Goal: Obtain resource: Obtain resource

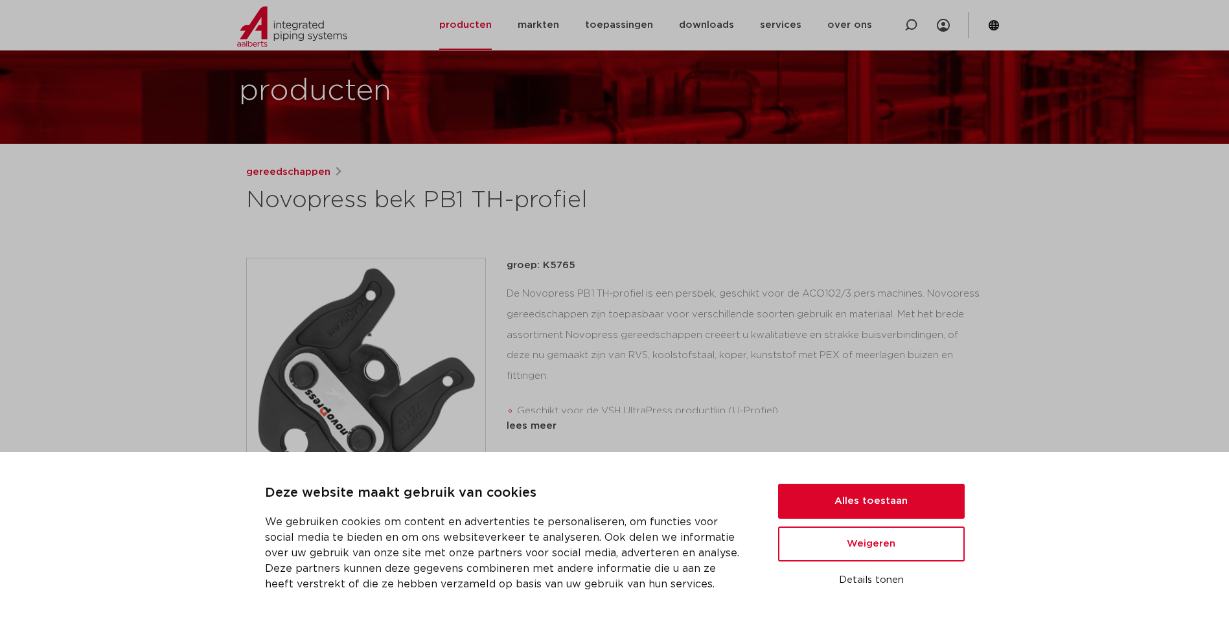
scroll to position [65, 0]
click at [881, 505] on button "Alles toestaan" at bounding box center [871, 501] width 187 height 35
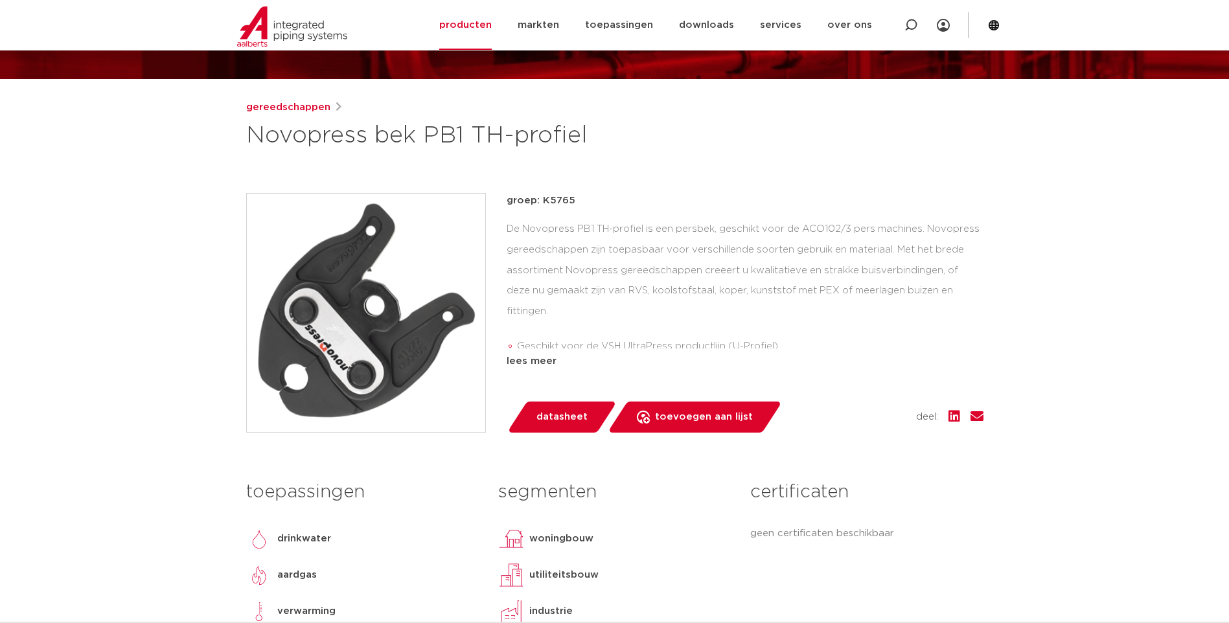
scroll to position [0, 0]
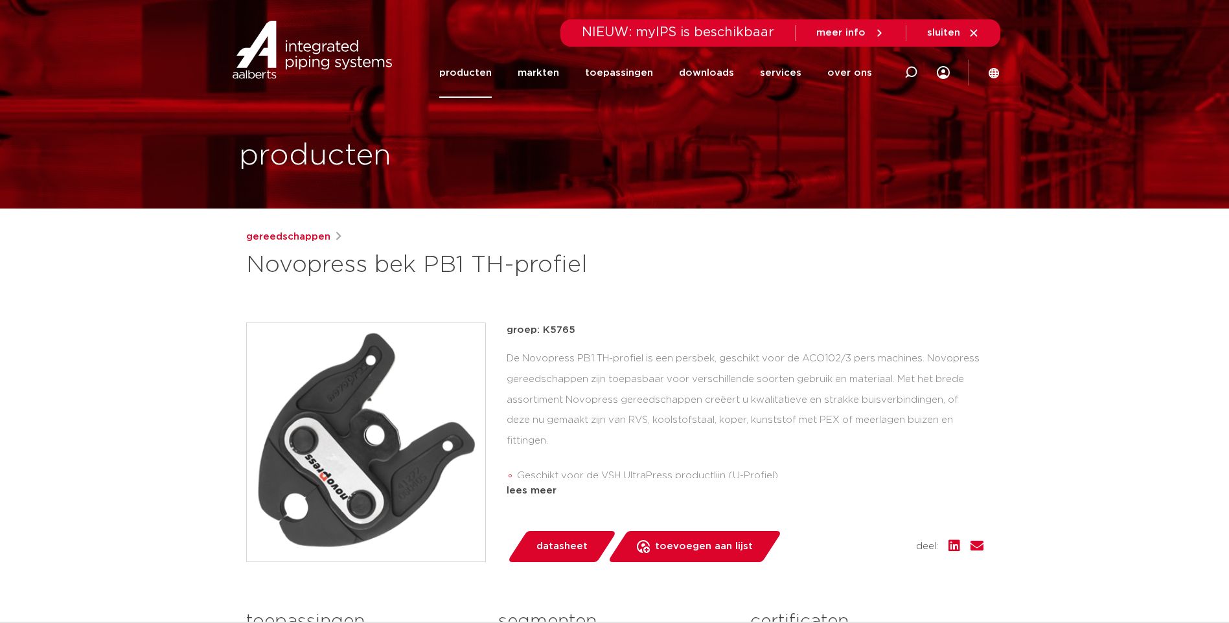
drag, startPoint x: 249, startPoint y: 268, endPoint x: 461, endPoint y: 264, distance: 212.5
click at [461, 264] on h1 "Novopress bek PB1 TH-profiel" at bounding box center [489, 265] width 486 height 31
drag, startPoint x: 461, startPoint y: 264, endPoint x: 444, endPoint y: 267, distance: 17.7
copy h1 "Novopress bek PB1"
click at [911, 72] on icon at bounding box center [910, 72] width 13 height 13
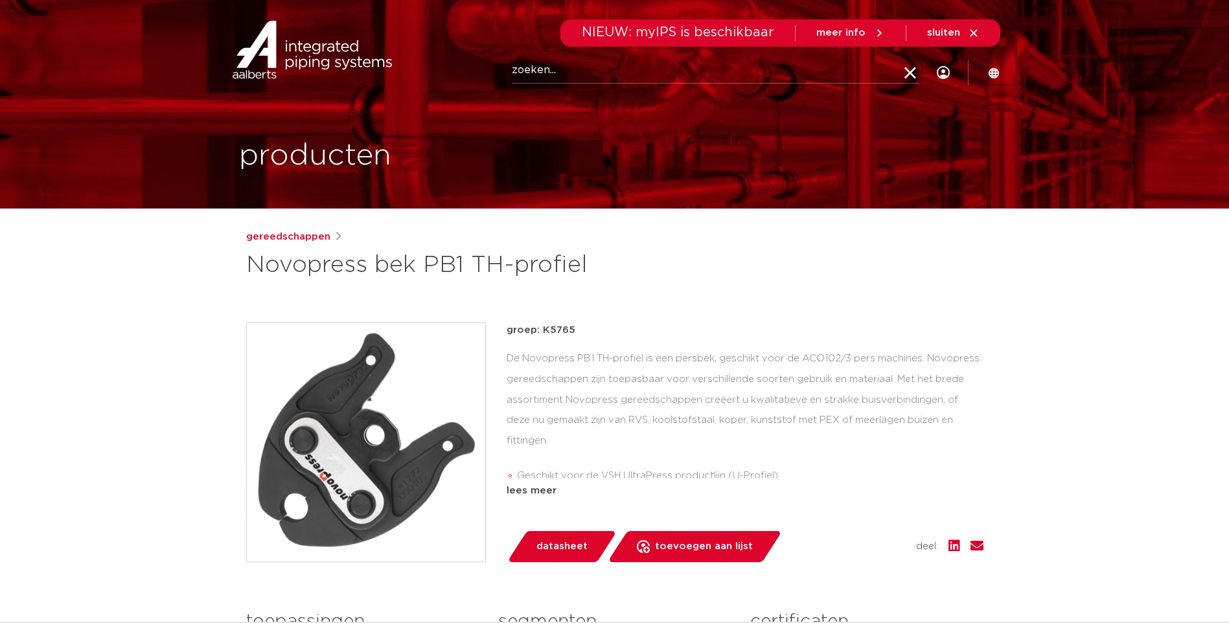
paste input "Novopress bek PB1"
type input "Novopress bek PB1"
click button "Zoeken" at bounding box center [0, 0] width 0 height 0
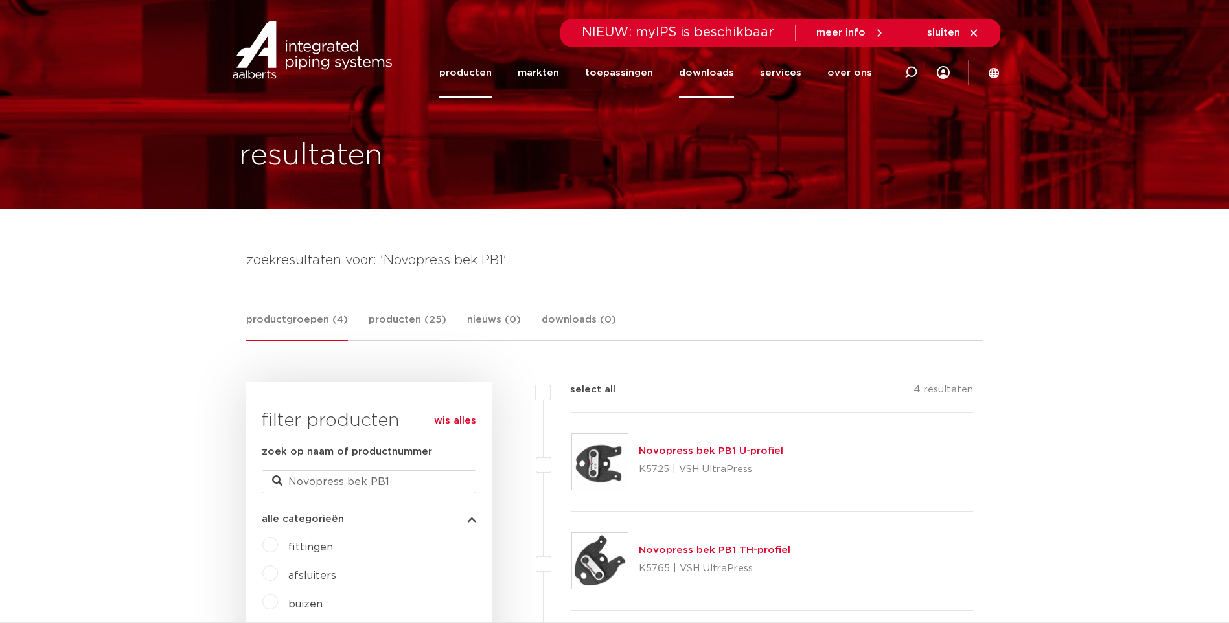
click at [715, 73] on link "downloads" at bounding box center [706, 73] width 55 height 50
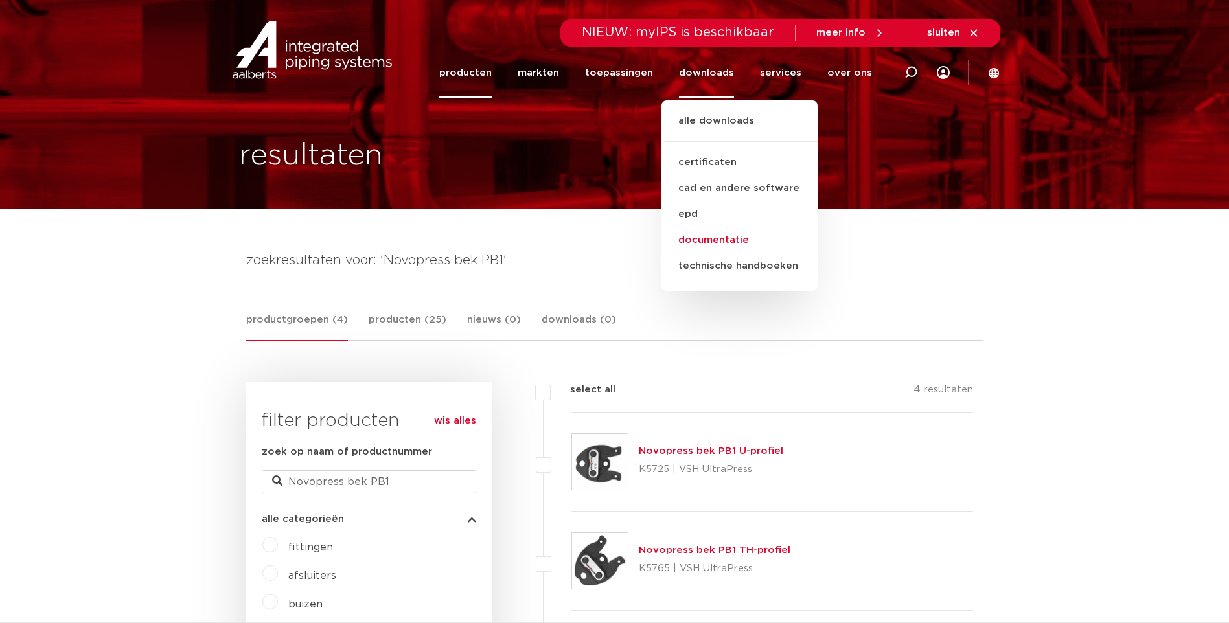
click at [710, 239] on link "documentatie" at bounding box center [739, 240] width 156 height 26
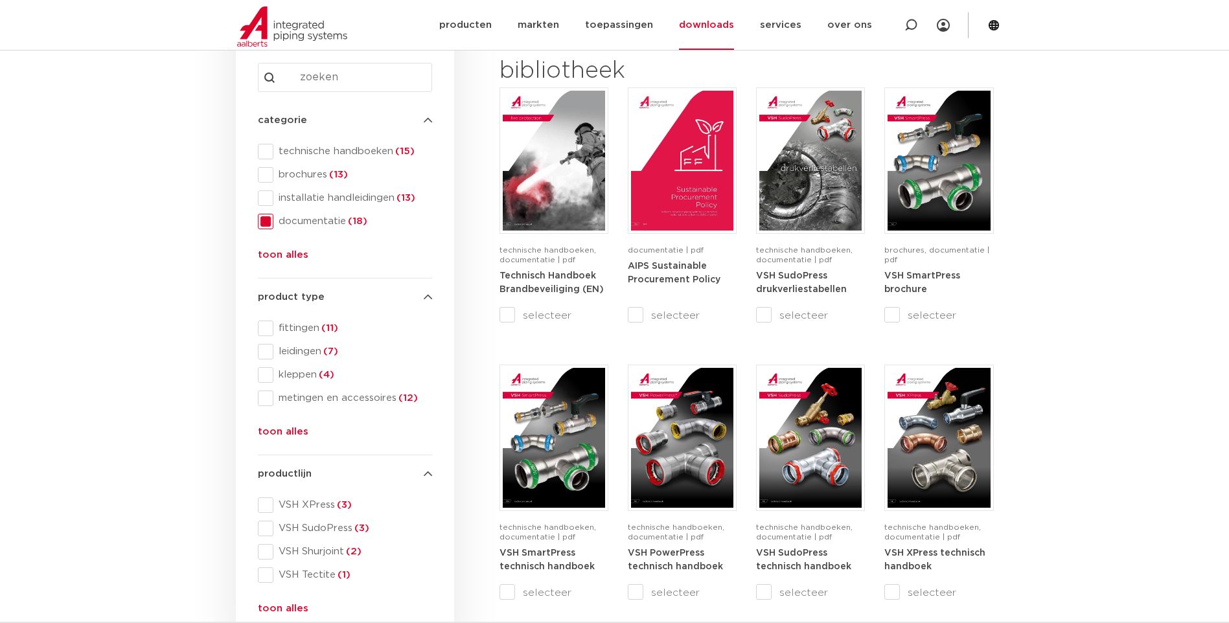
scroll to position [259, 0]
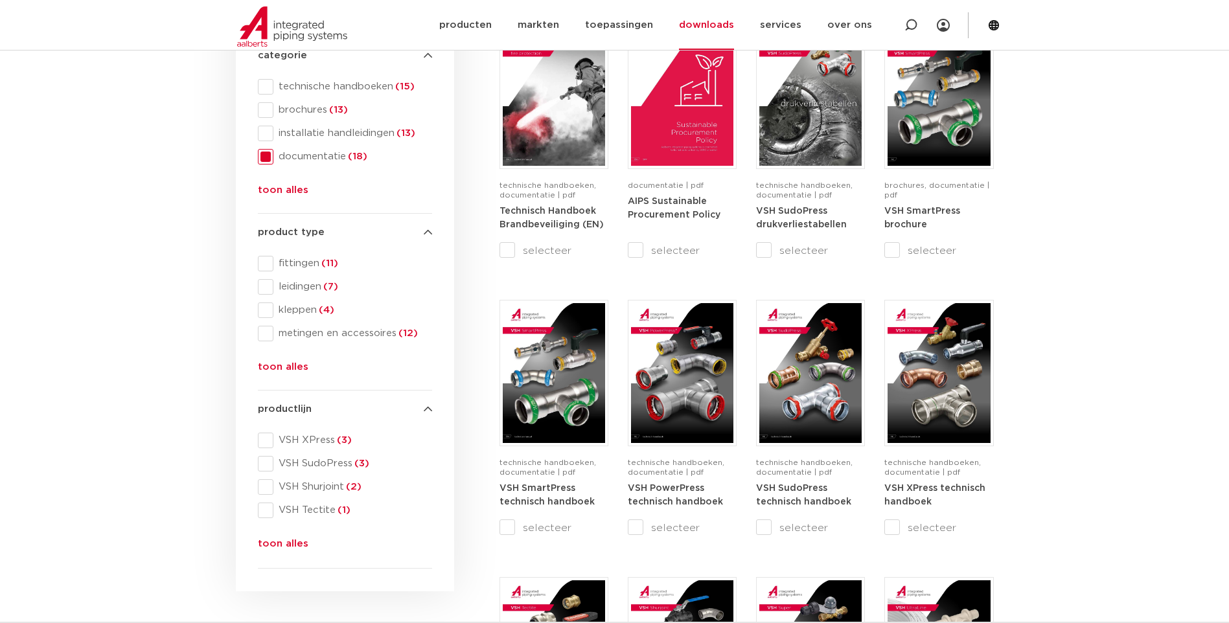
click at [276, 544] on button "toon alles" at bounding box center [283, 546] width 51 height 21
click at [265, 440] on span at bounding box center [266, 441] width 16 height 16
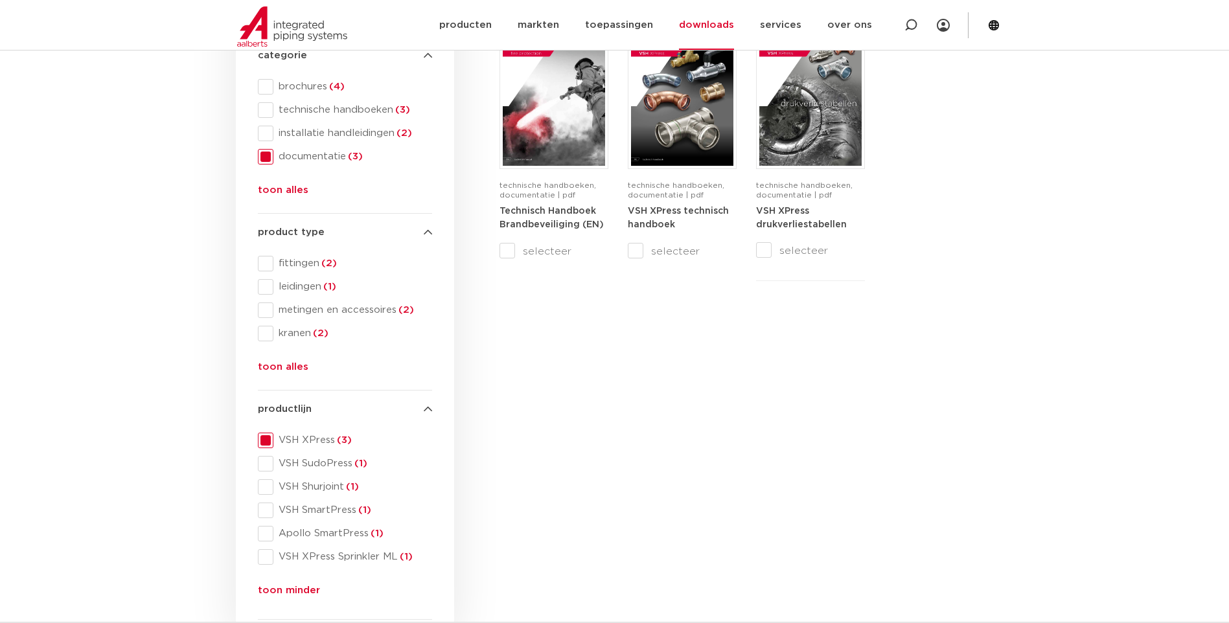
scroll to position [194, 0]
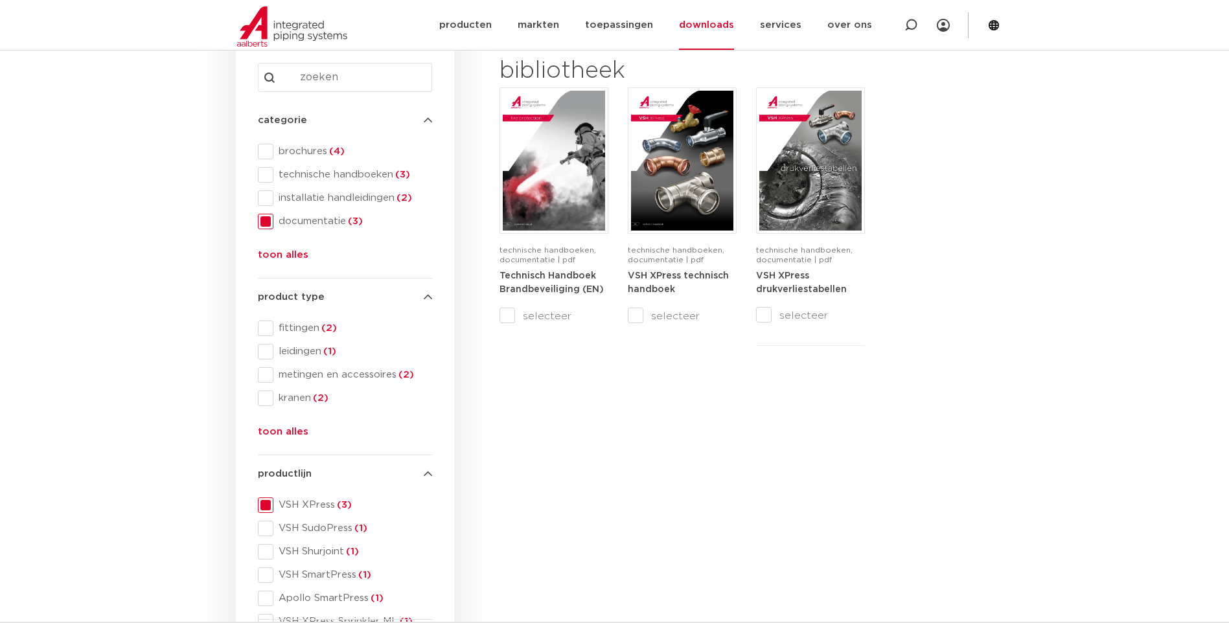
click at [267, 505] on span at bounding box center [266, 505] width 16 height 16
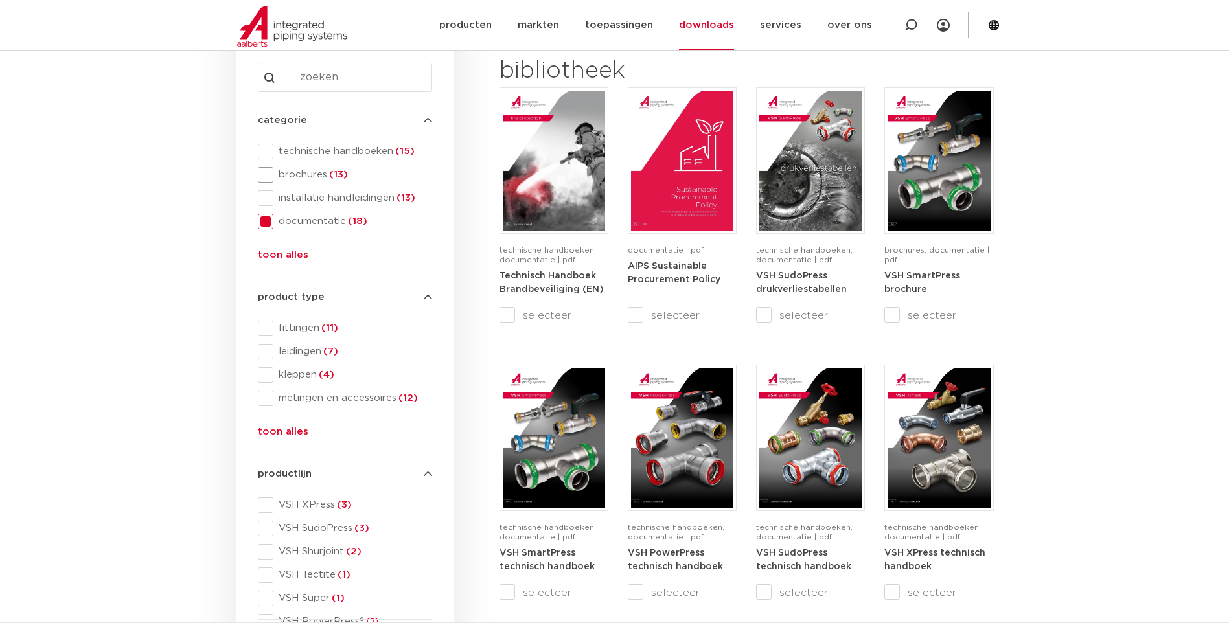
click at [262, 172] on span at bounding box center [266, 175] width 16 height 16
click at [264, 223] on span at bounding box center [266, 222] width 16 height 16
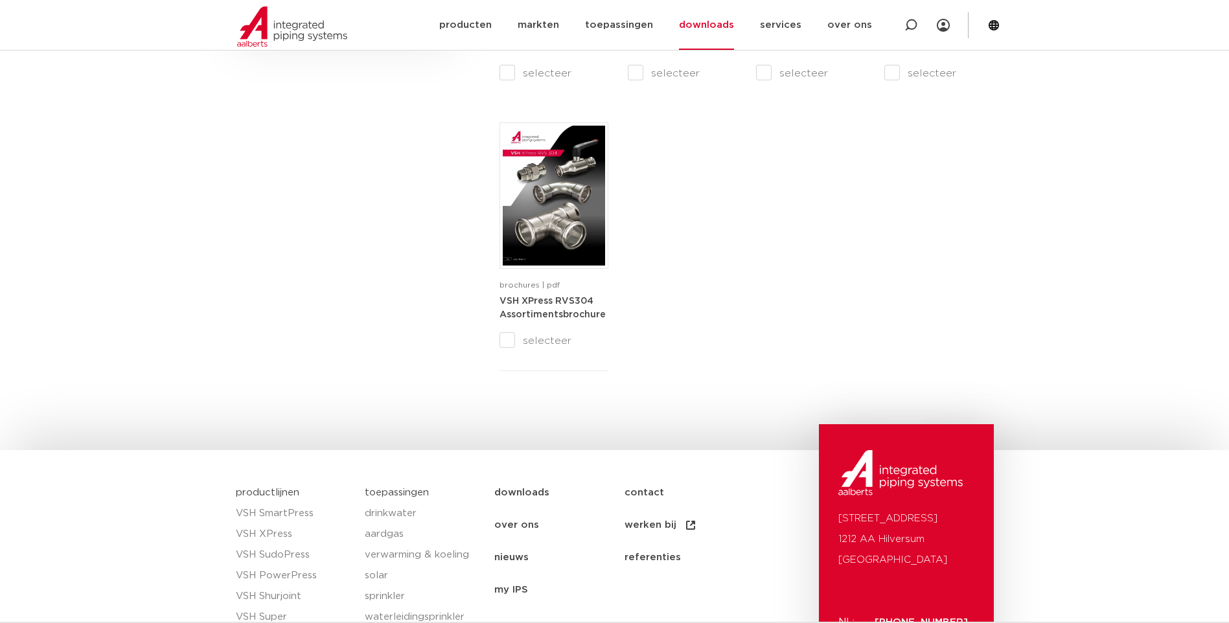
scroll to position [1160, 0]
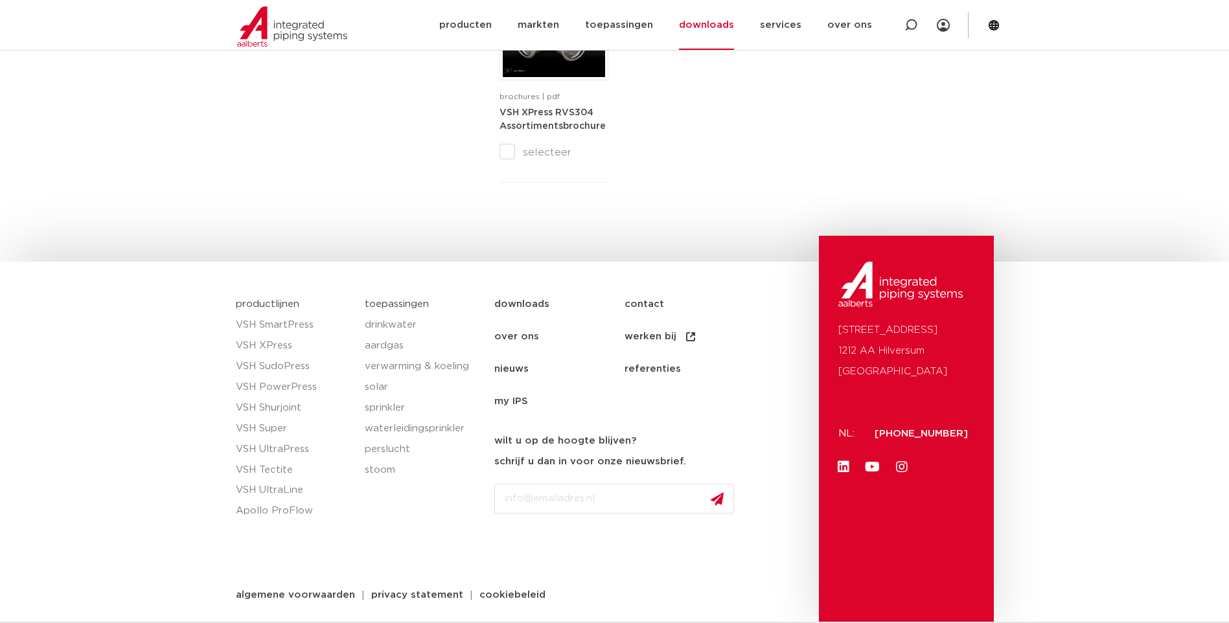
click at [519, 303] on link "downloads" at bounding box center [559, 304] width 130 height 32
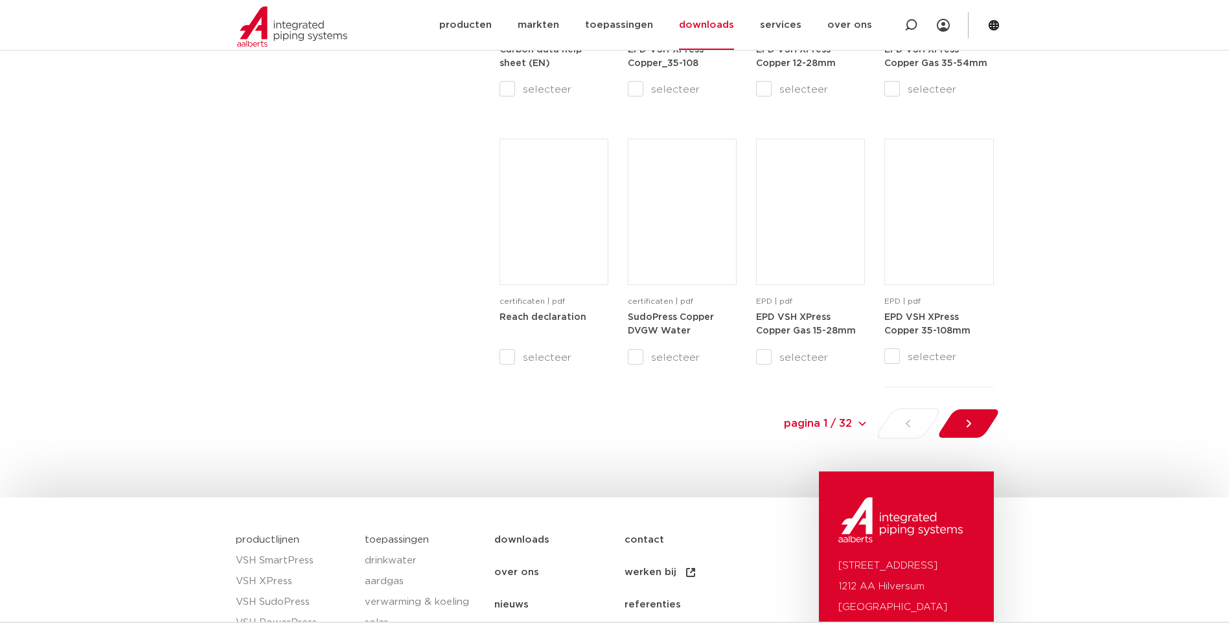
scroll to position [1466, 0]
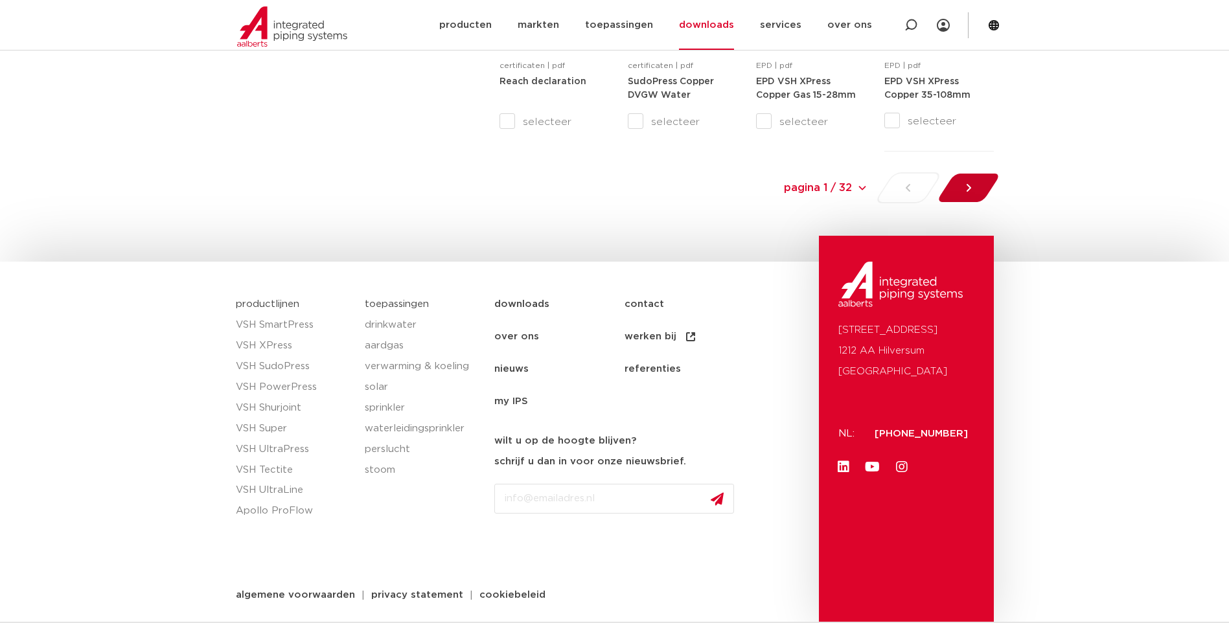
click at [968, 189] on icon at bounding box center [968, 188] width 5 height 8
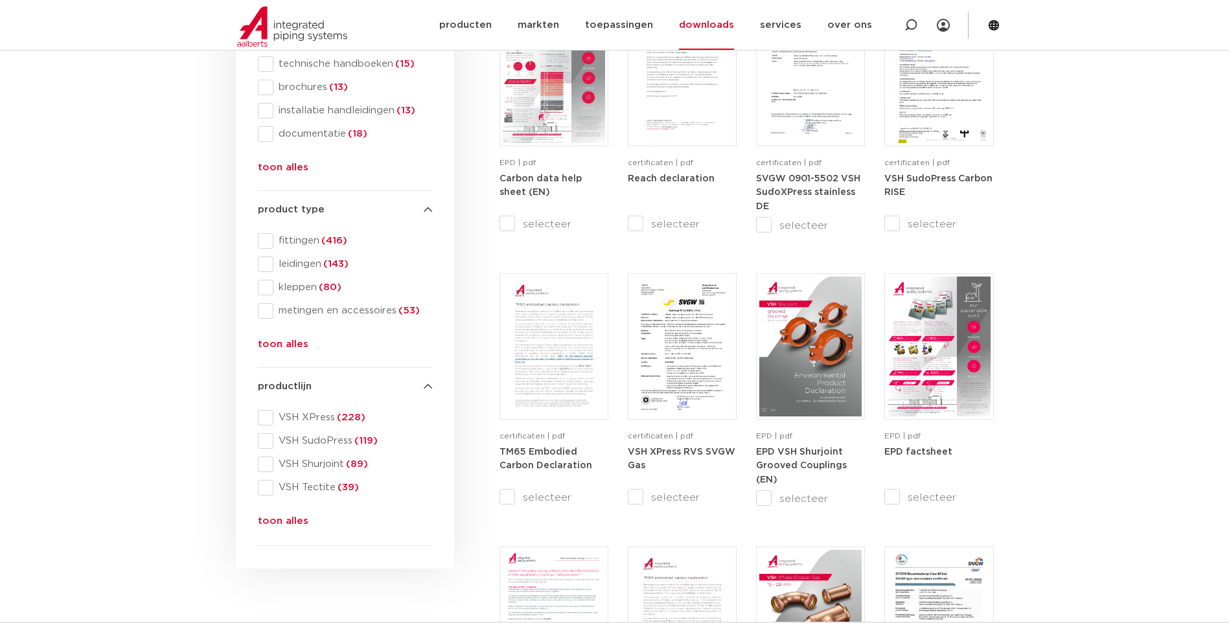
click at [277, 344] on button "toon alles" at bounding box center [283, 347] width 51 height 21
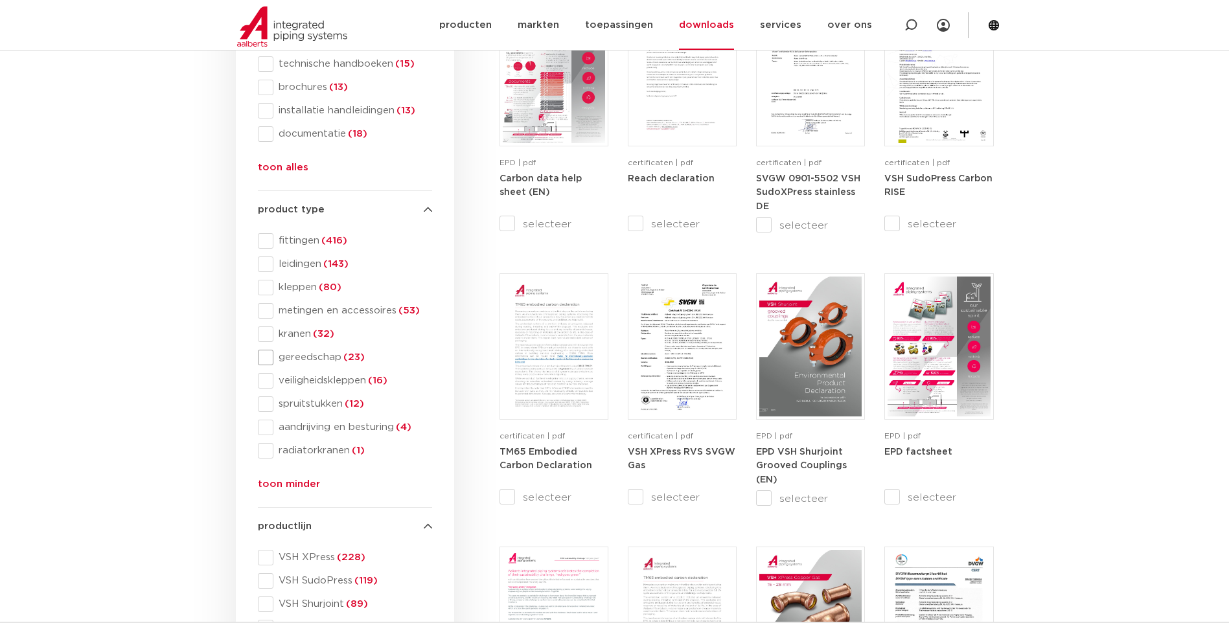
click at [266, 356] on span at bounding box center [266, 358] width 16 height 16
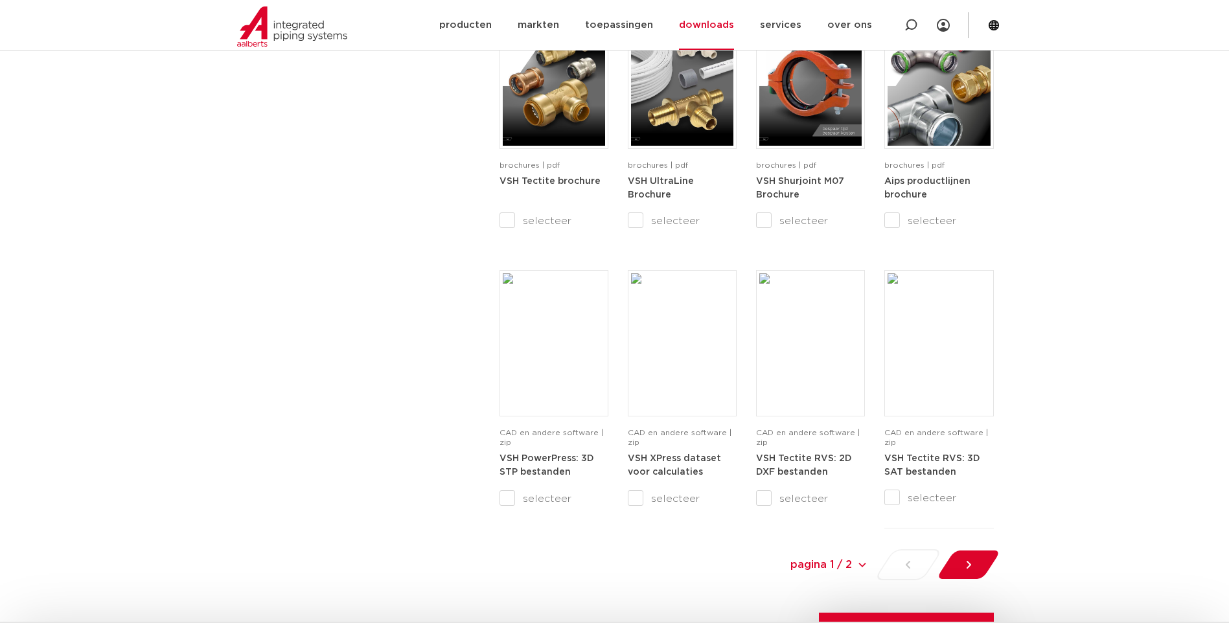
scroll to position [1231, 0]
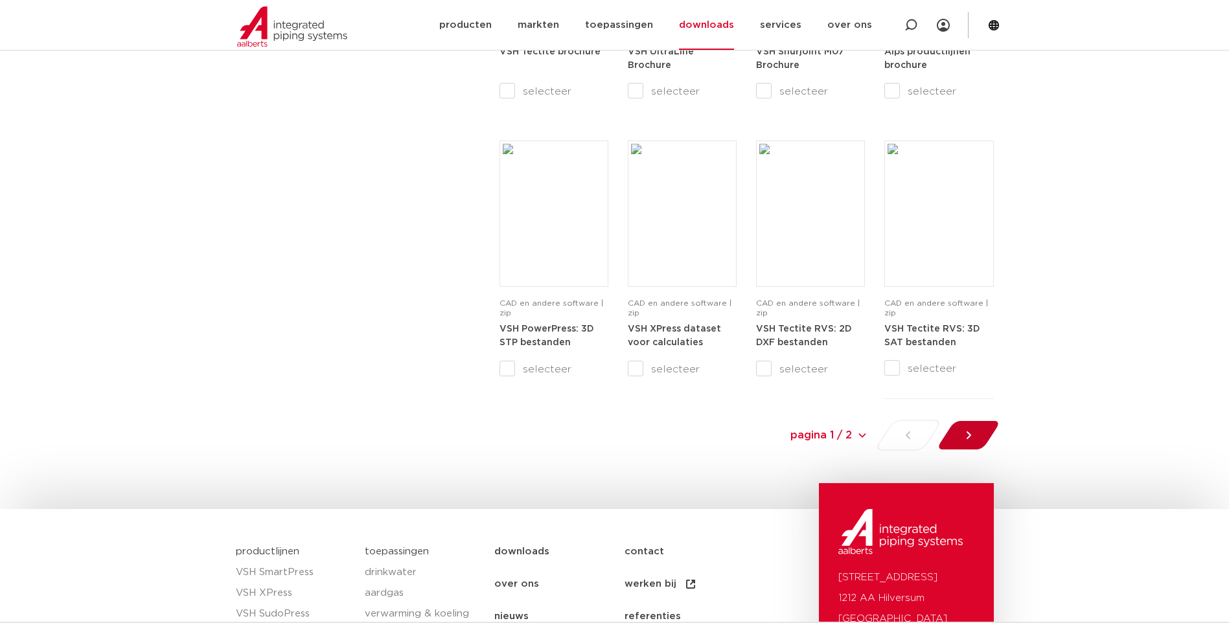
click at [964, 436] on icon at bounding box center [968, 435] width 13 height 13
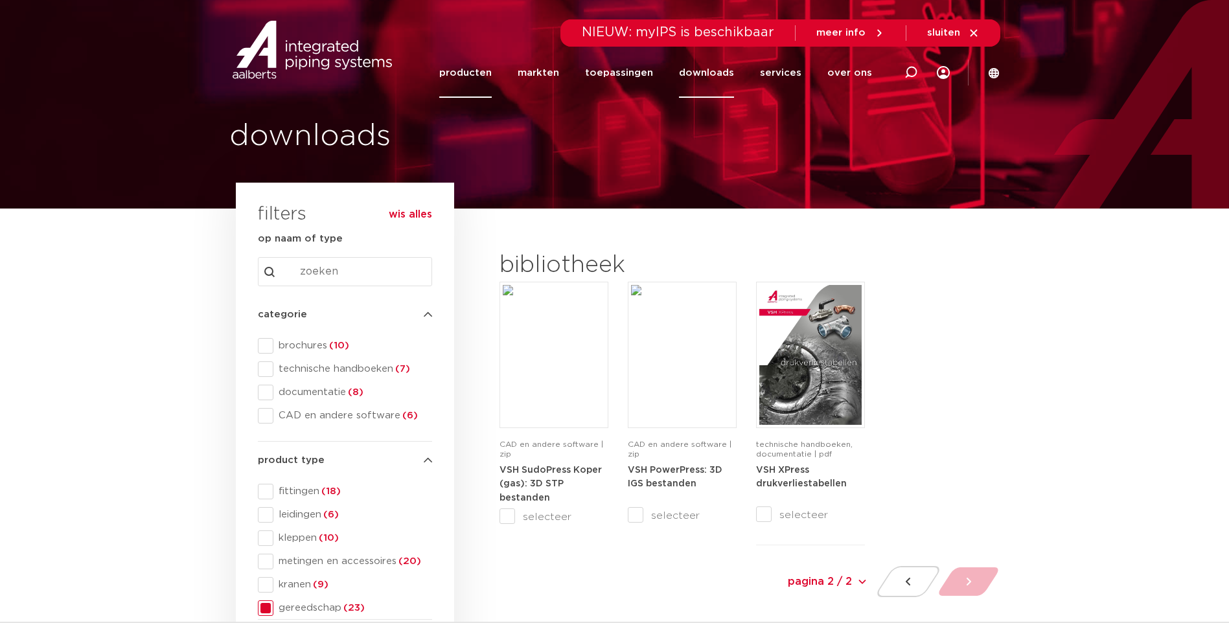
click at [462, 73] on link "producten" at bounding box center [465, 73] width 52 height 50
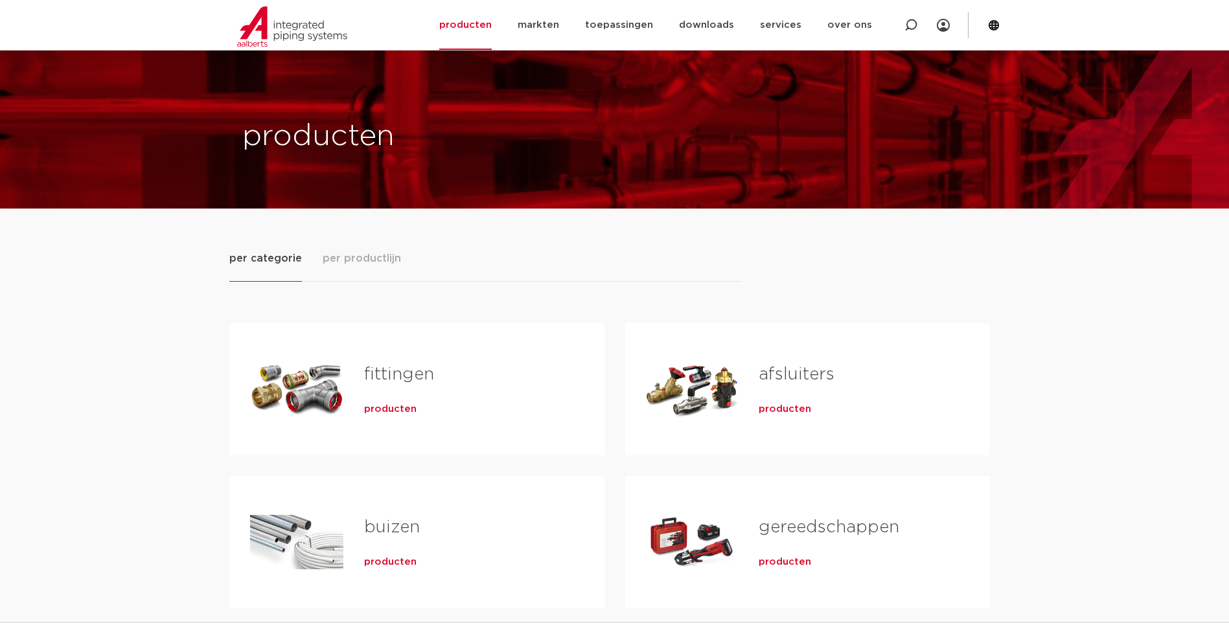
scroll to position [194, 0]
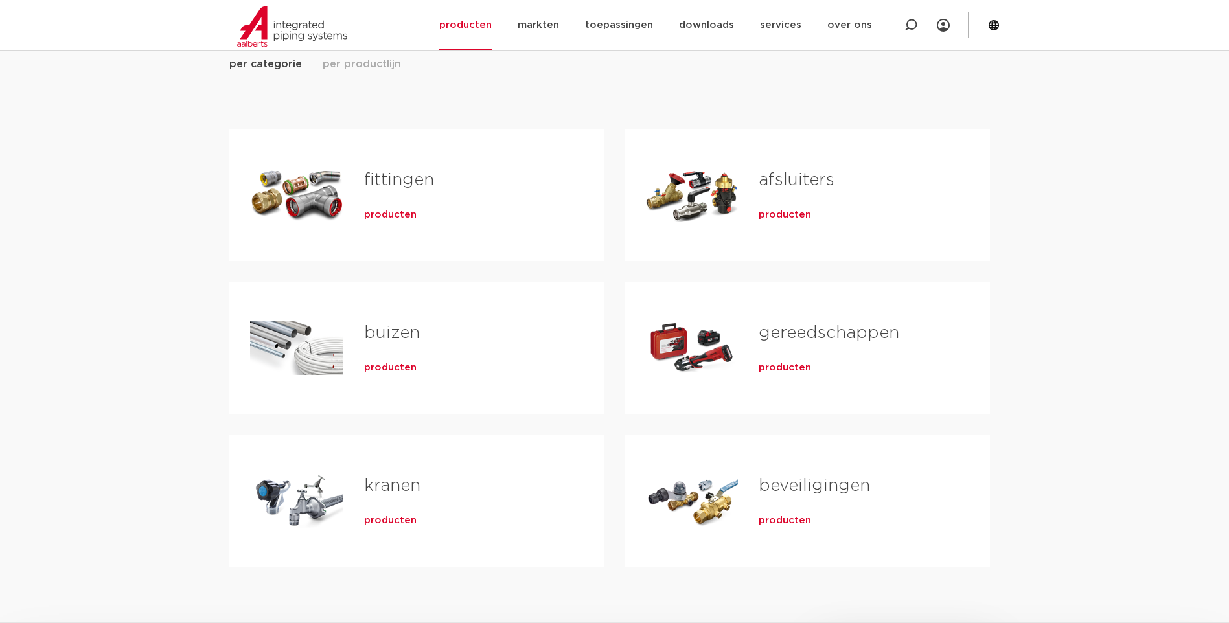
click at [824, 334] on link "gereedschappen" at bounding box center [828, 333] width 141 height 17
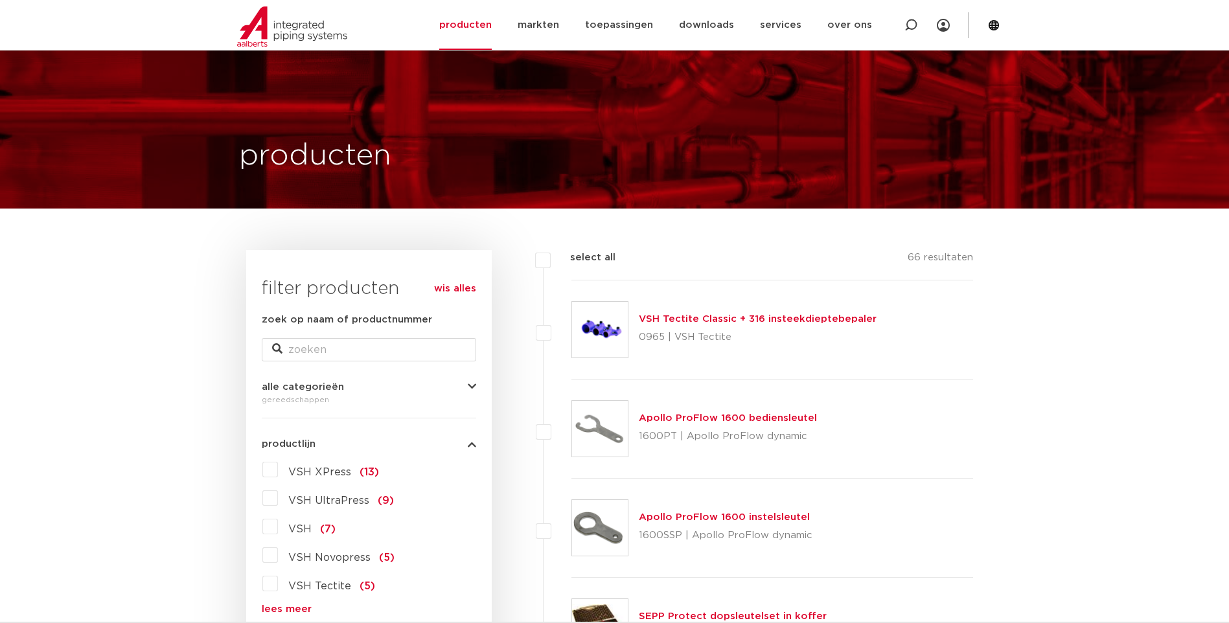
scroll to position [194, 0]
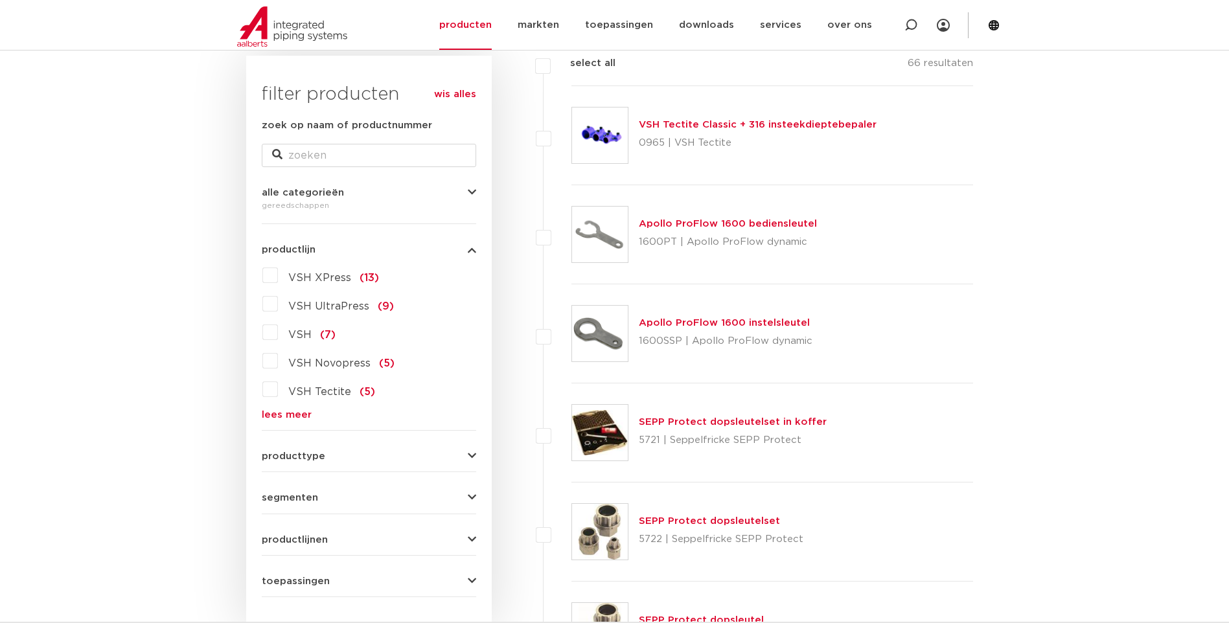
click at [274, 458] on span "producttype" at bounding box center [293, 456] width 63 height 10
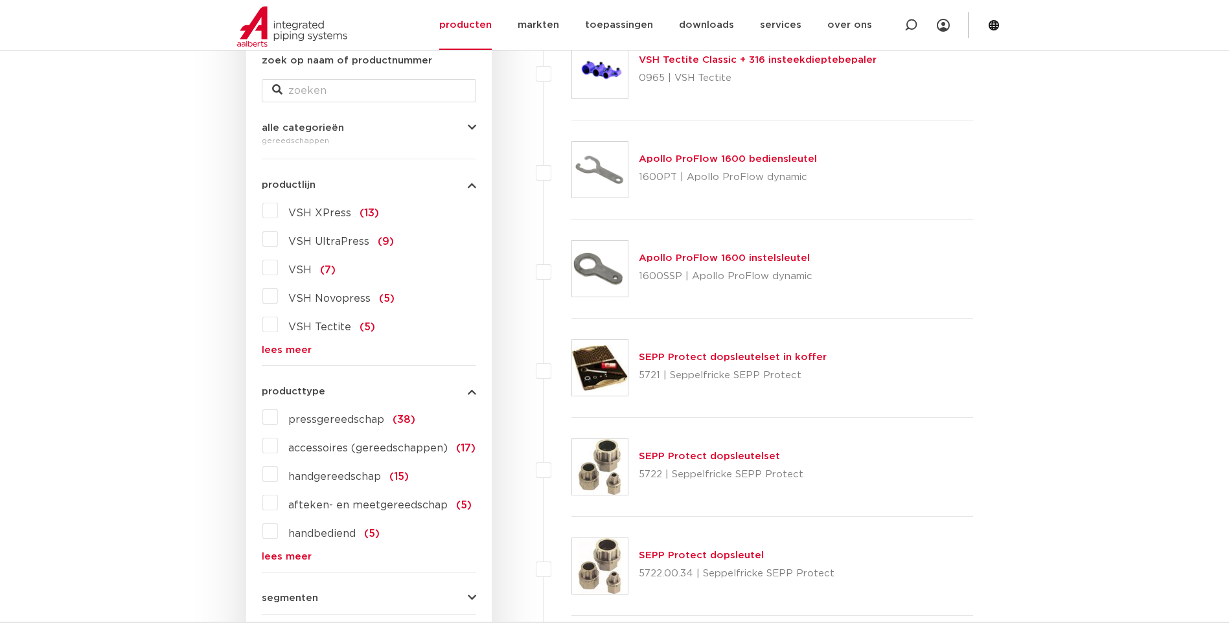
scroll to position [324, 0]
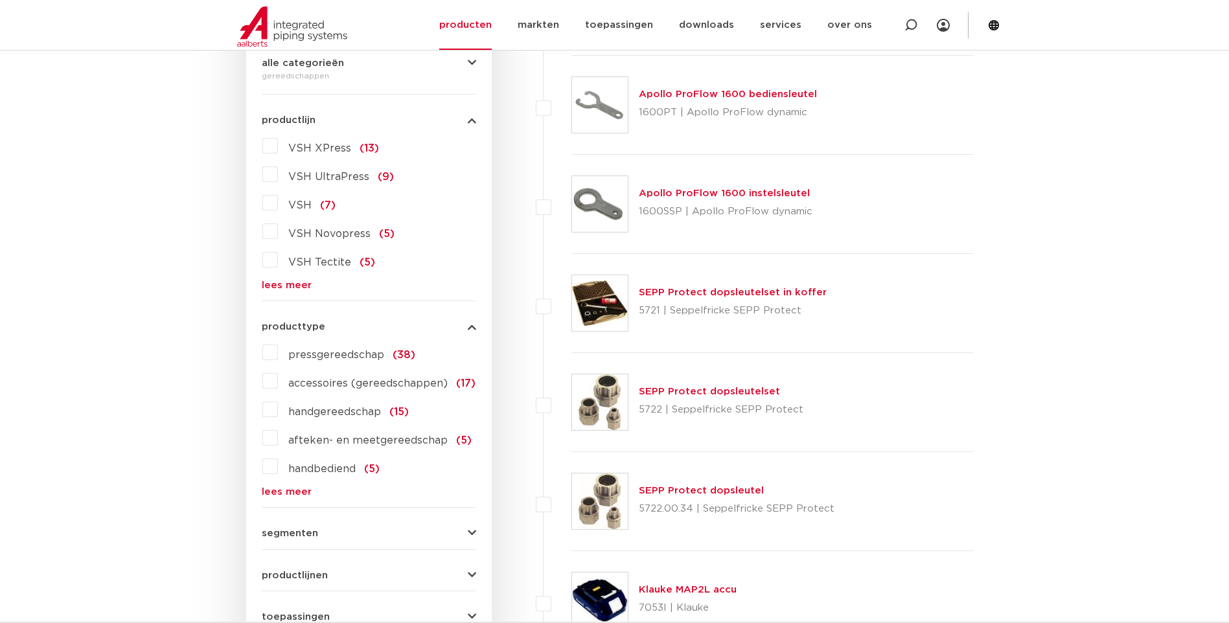
click at [284, 533] on span "segmenten" at bounding box center [290, 534] width 56 height 10
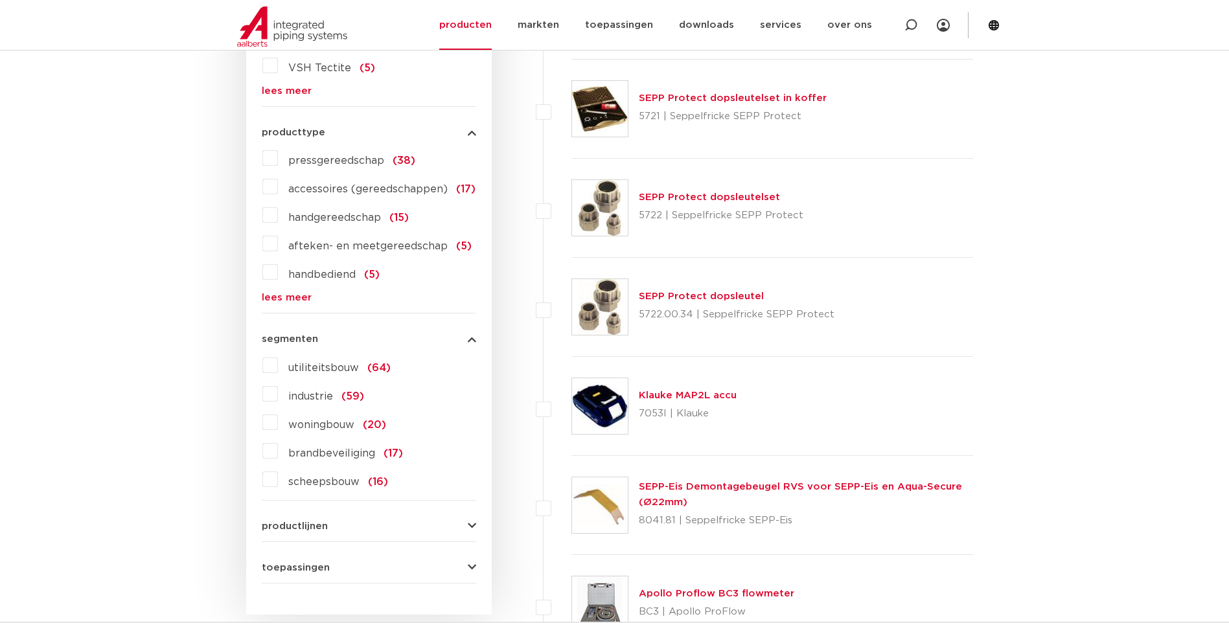
click at [286, 527] on span "productlijnen" at bounding box center [295, 526] width 66 height 10
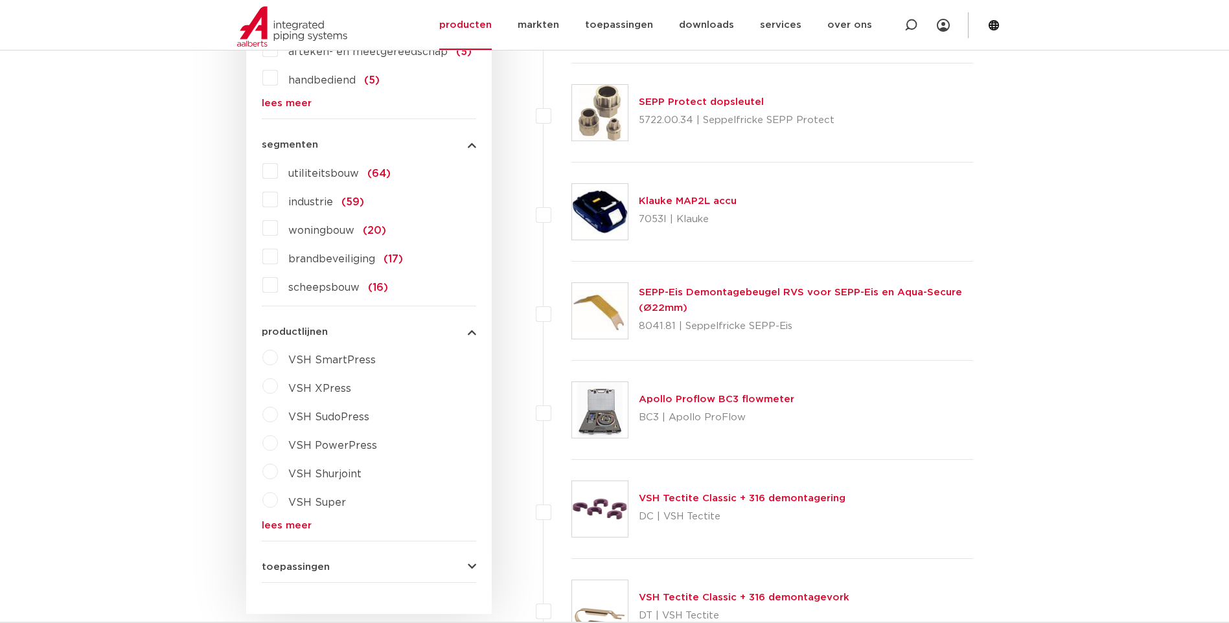
click at [286, 568] on span "toepassingen" at bounding box center [296, 567] width 68 height 10
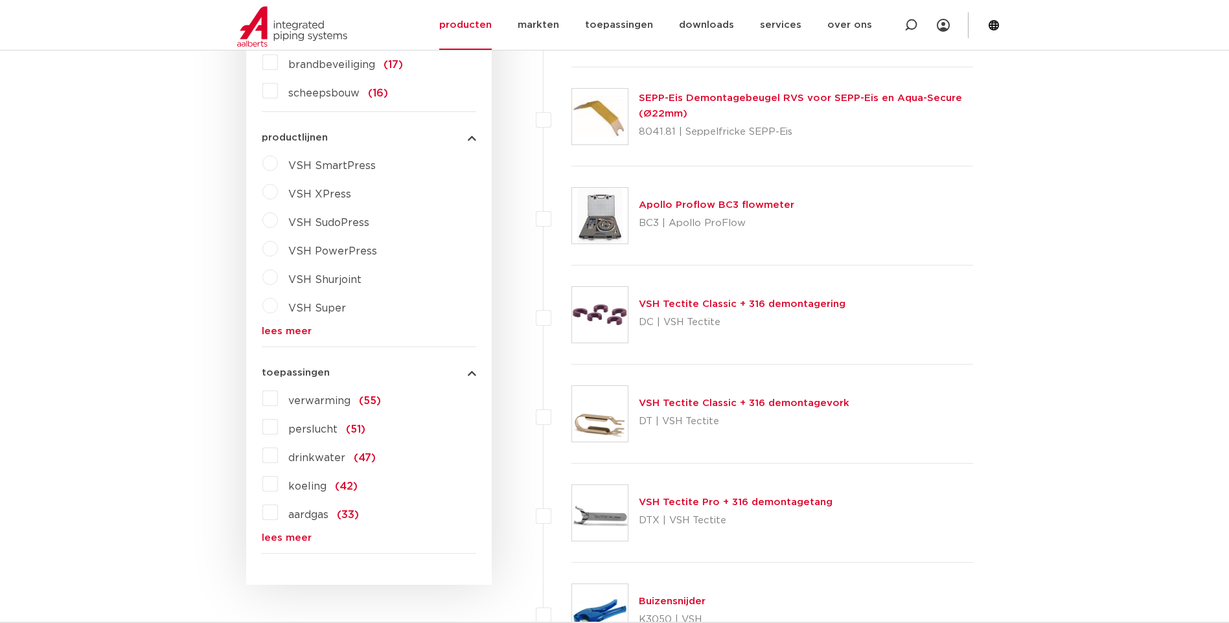
scroll to position [972, 0]
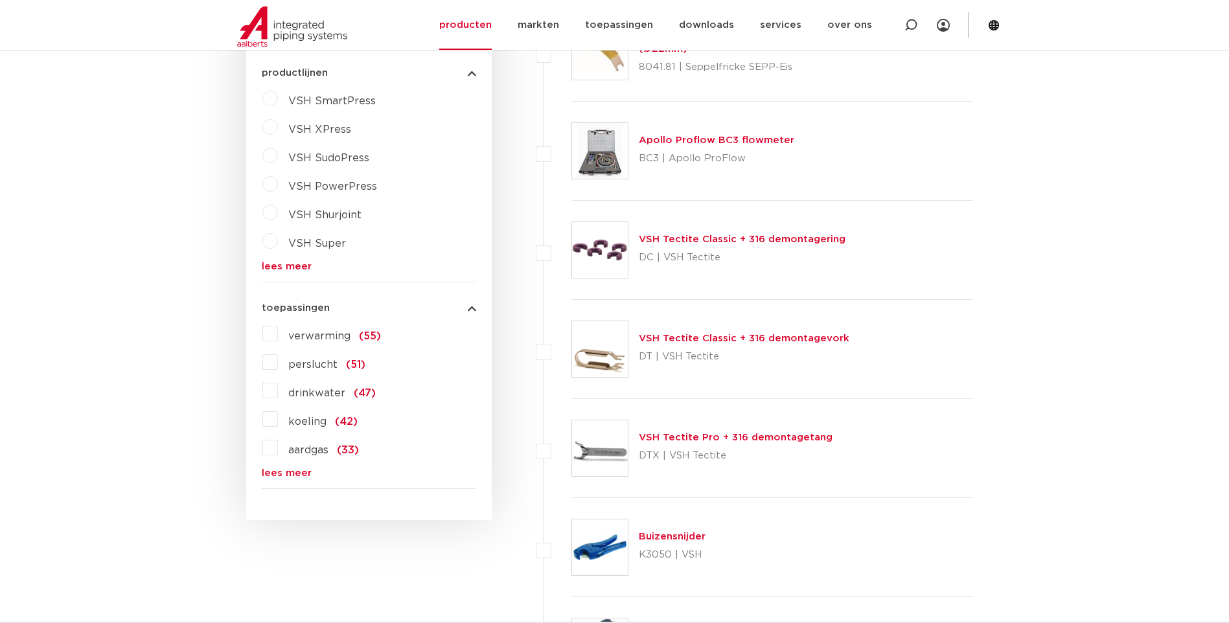
click at [273, 475] on link "lees meer" at bounding box center [369, 473] width 214 height 10
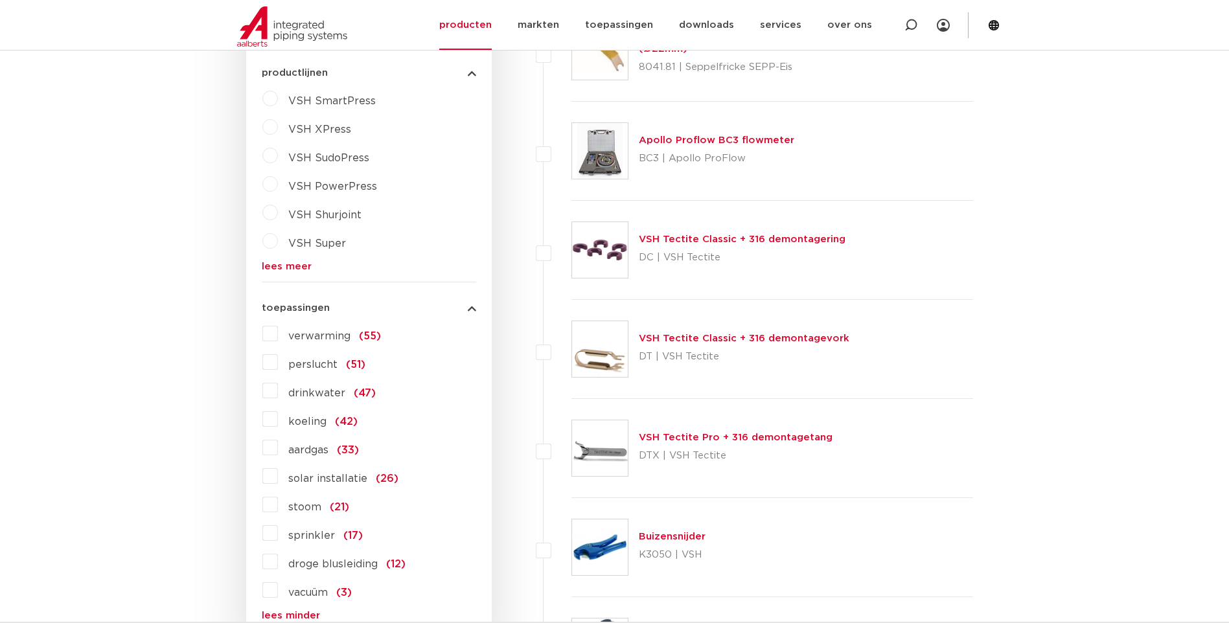
scroll to position [1101, 0]
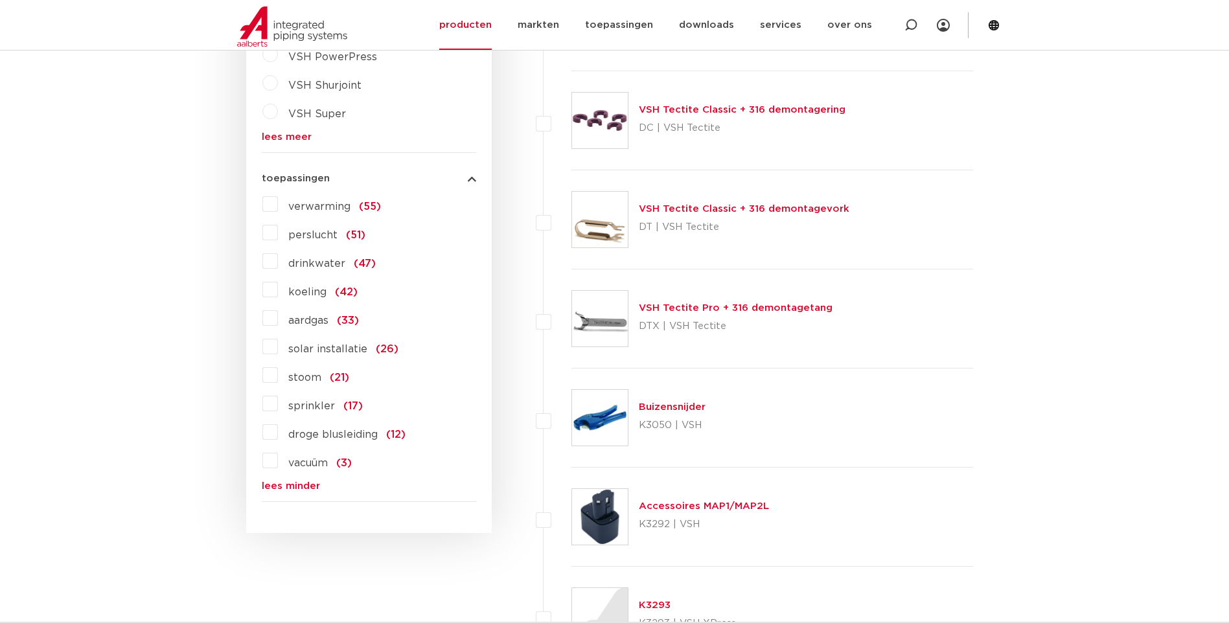
click at [278, 291] on label "koeling (42)" at bounding box center [318, 289] width 80 height 21
click at [0, 0] on input "koeling (42)" at bounding box center [0, 0] width 0 height 0
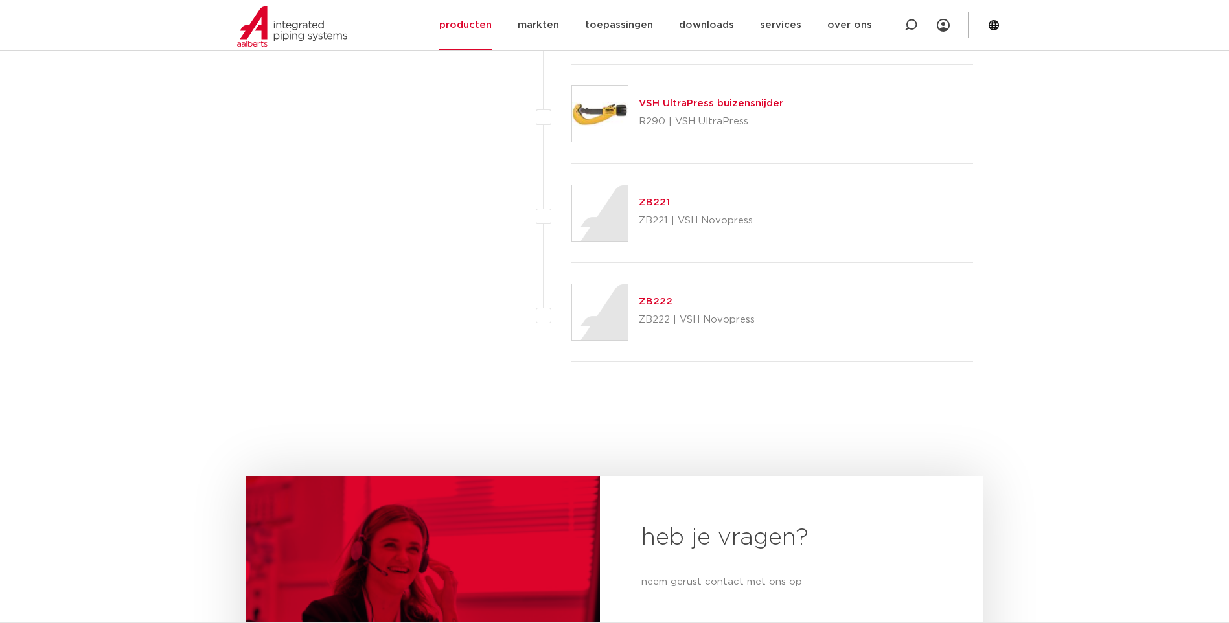
scroll to position [3822, 0]
